Goal: Information Seeking & Learning: Check status

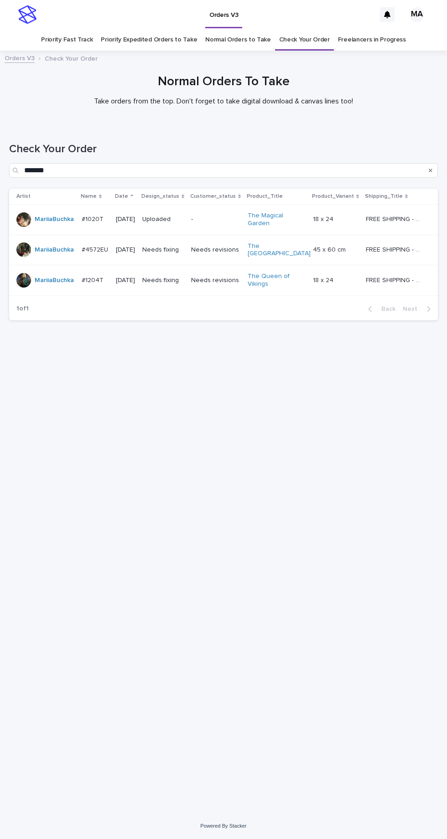
scroll to position [29, 0]
click at [307, 29] on link "Check Your Order" at bounding box center [304, 39] width 51 height 21
click at [301, 29] on link "Check Your Order" at bounding box center [304, 39] width 51 height 21
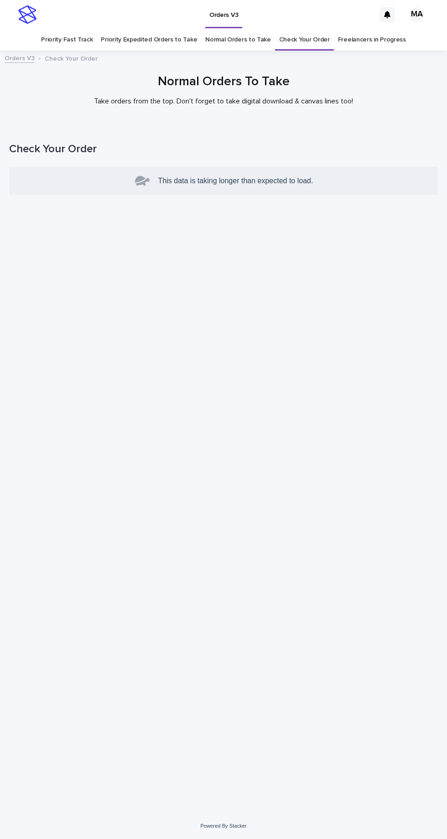
click at [307, 29] on link "Check Your Order" at bounding box center [304, 39] width 51 height 21
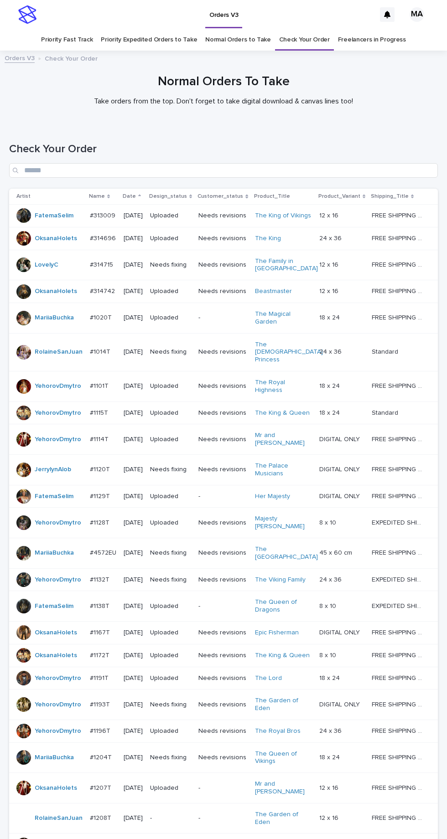
scroll to position [92, 0]
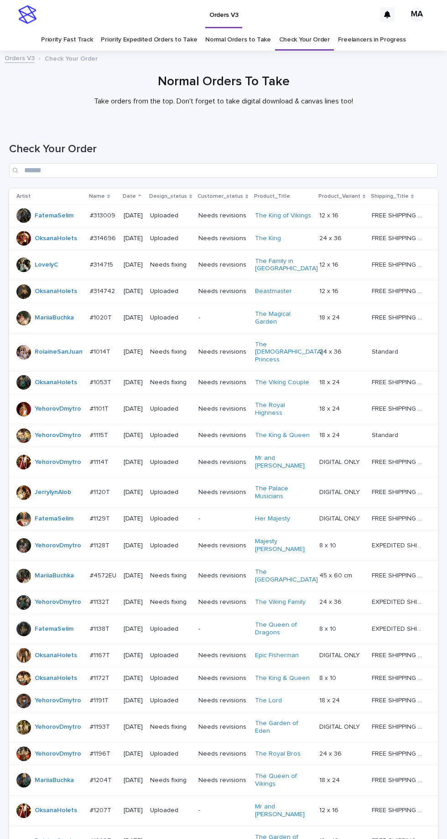
scroll to position [122, 0]
